Goal: Find specific page/section: Find specific page/section

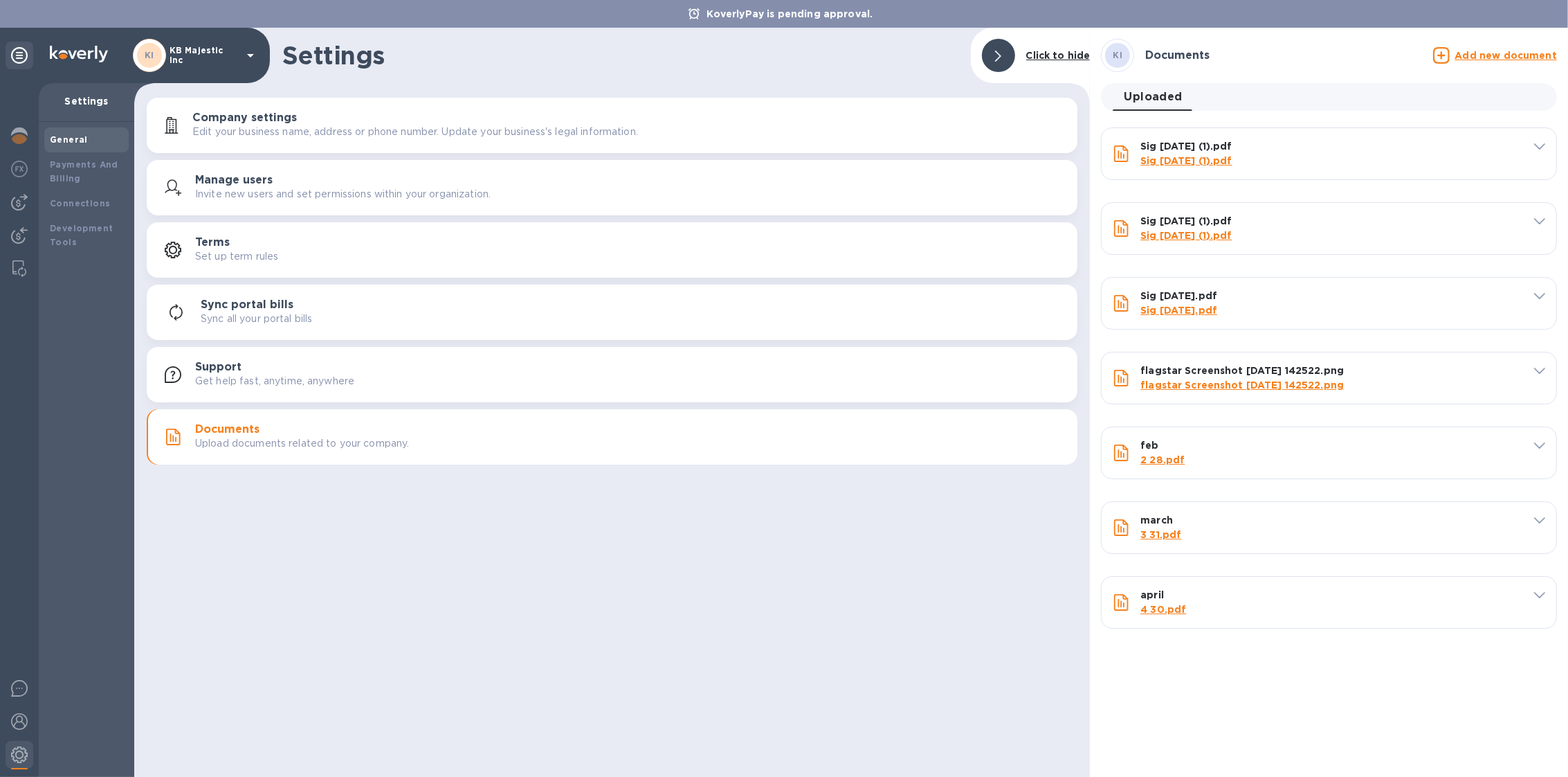
click at [191, 54] on p "KB Majestic Inc" at bounding box center [204, 55] width 69 height 20
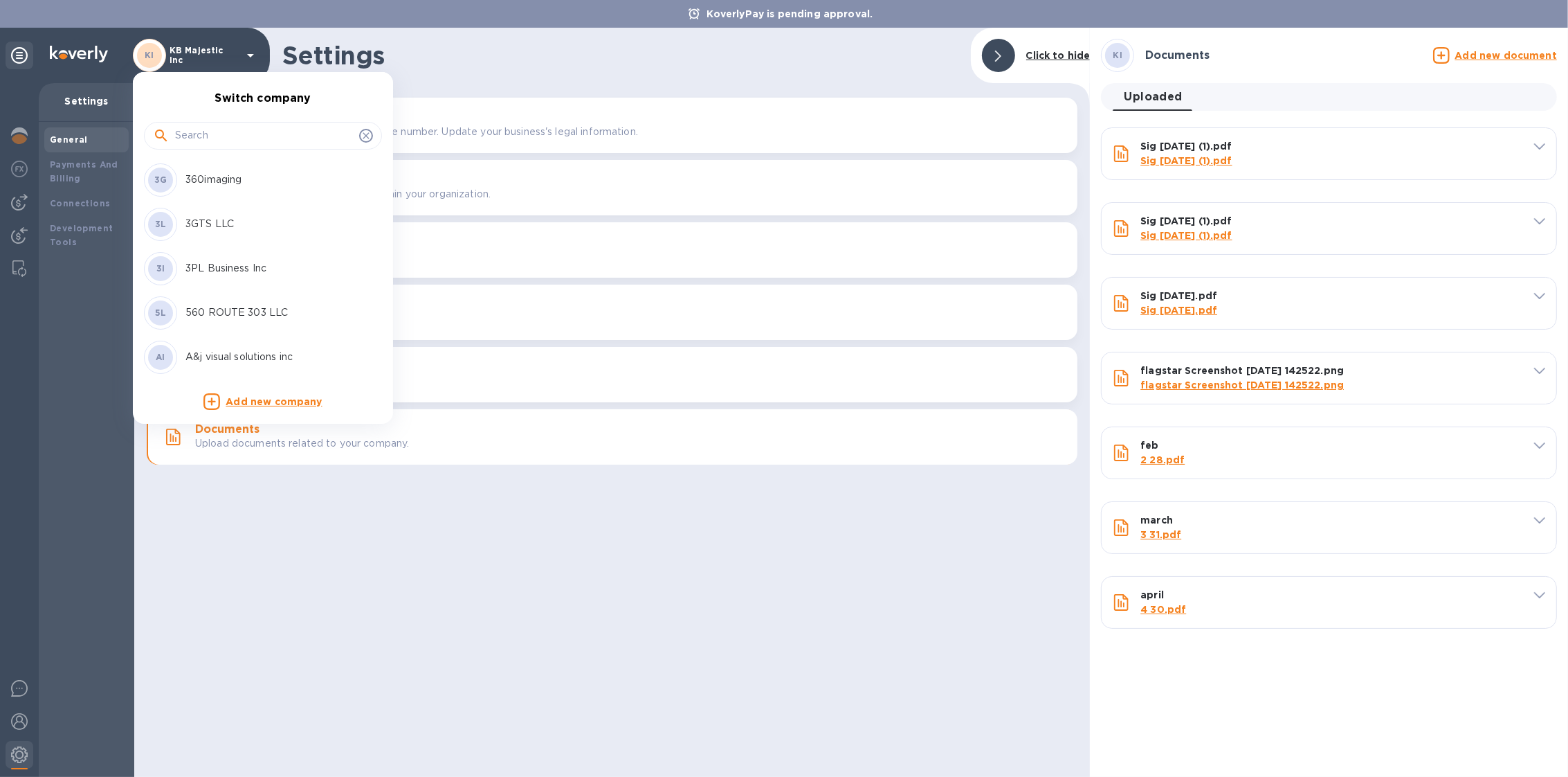
click at [201, 148] on div at bounding box center [263, 135] width 238 height 28
click at [209, 138] on input "text" at bounding box center [264, 136] width 178 height 21
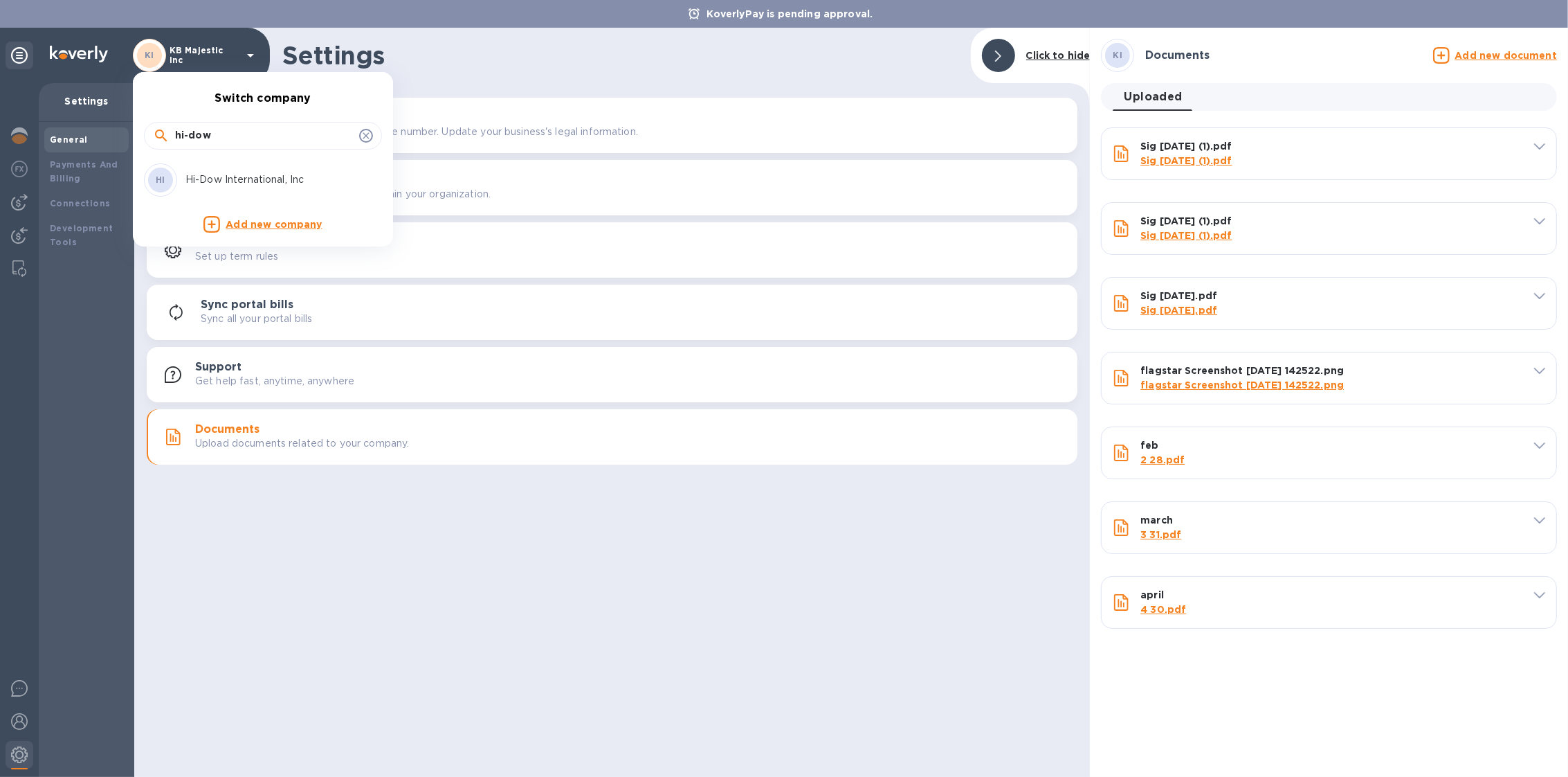
type input "hi-dow"
click at [244, 170] on div "HI Hi-Dow International, Inc" at bounding box center [252, 180] width 216 height 33
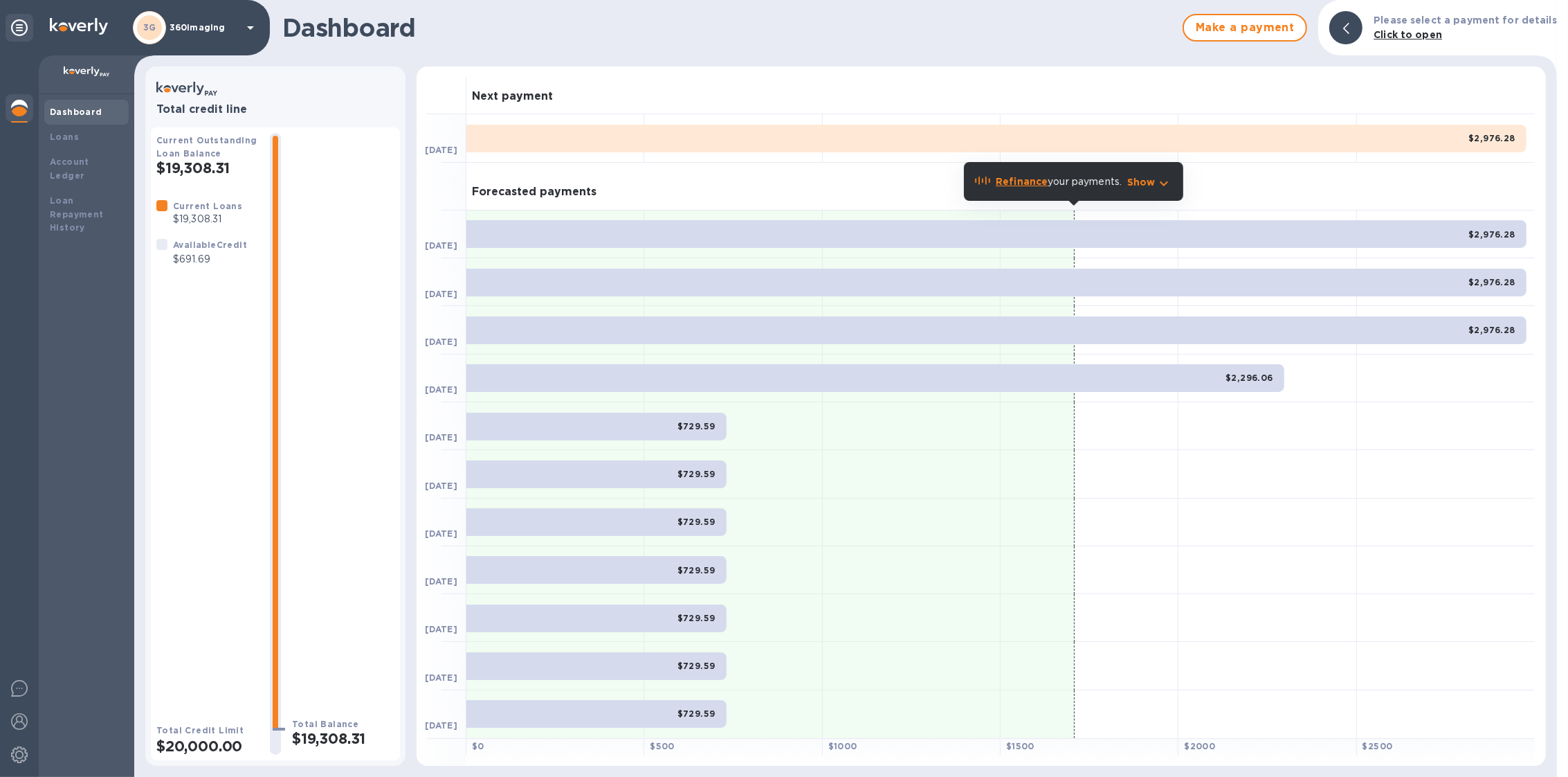
click at [221, 35] on div "3G 360imaging" at bounding box center [196, 28] width 126 height 33
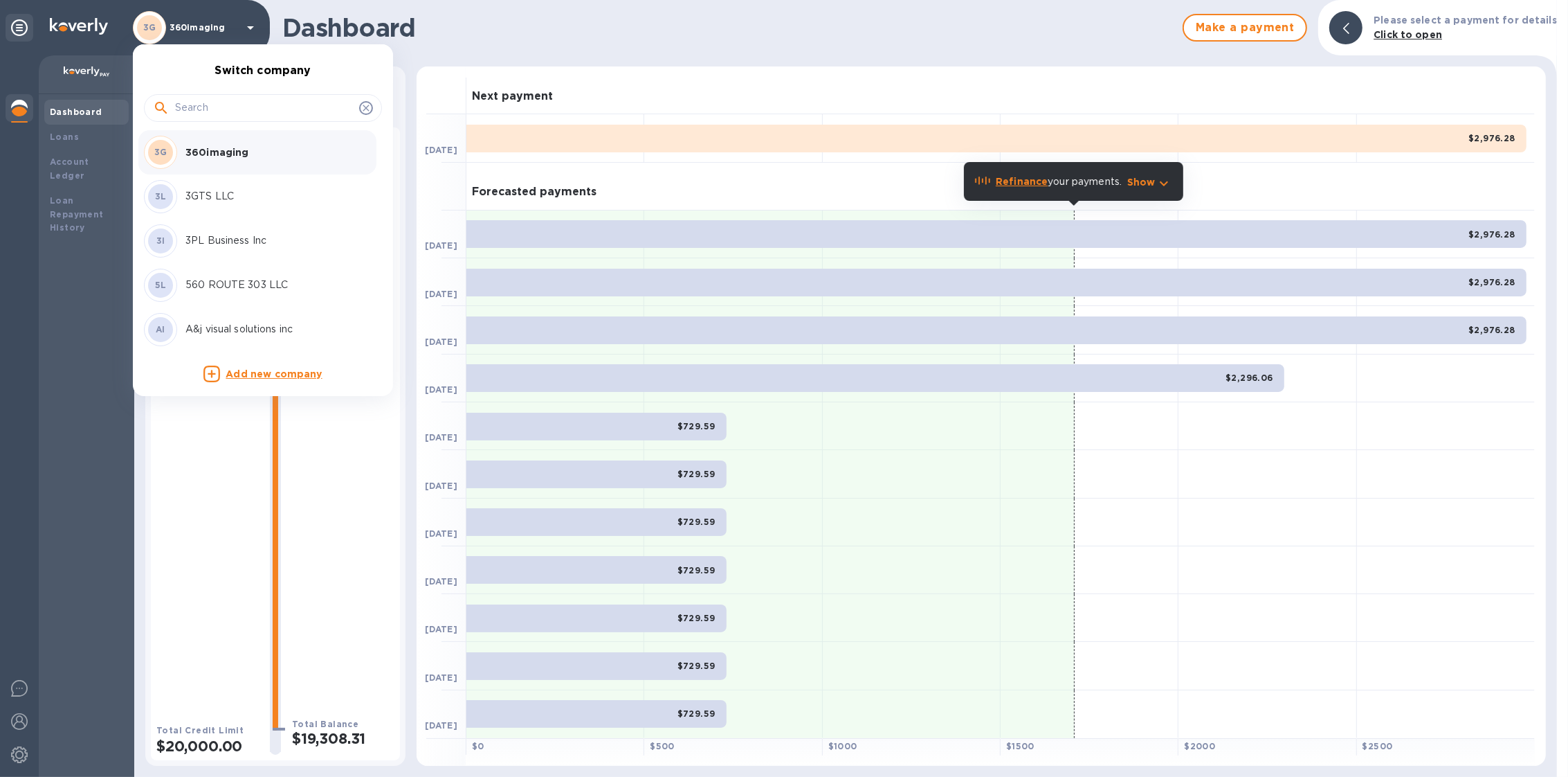
click at [199, 106] on input "text" at bounding box center [264, 108] width 178 height 21
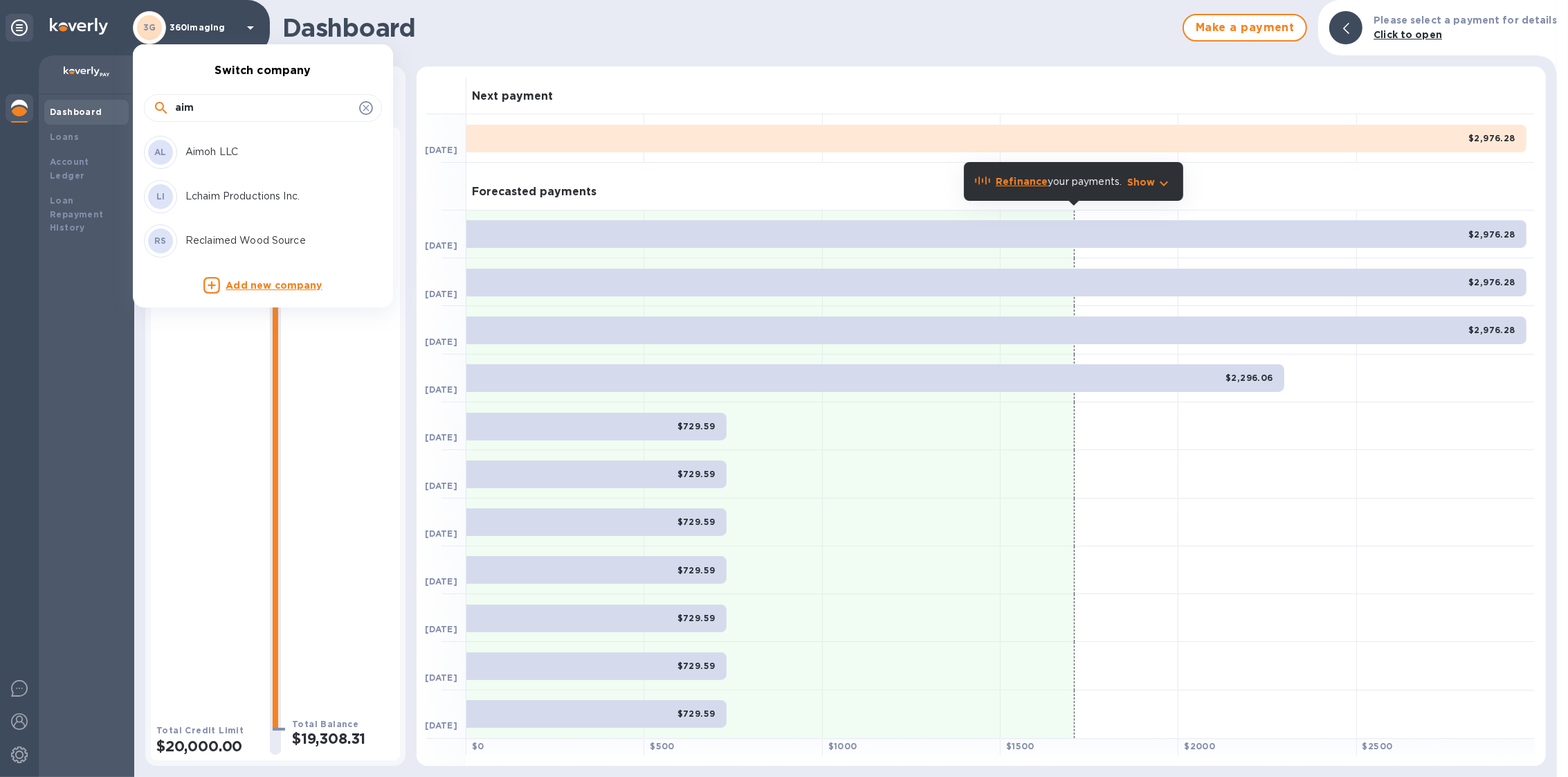
type input "aim"
click at [217, 149] on p "Aimoh LLC" at bounding box center [272, 151] width 174 height 14
